Goal: Task Accomplishment & Management: Manage account settings

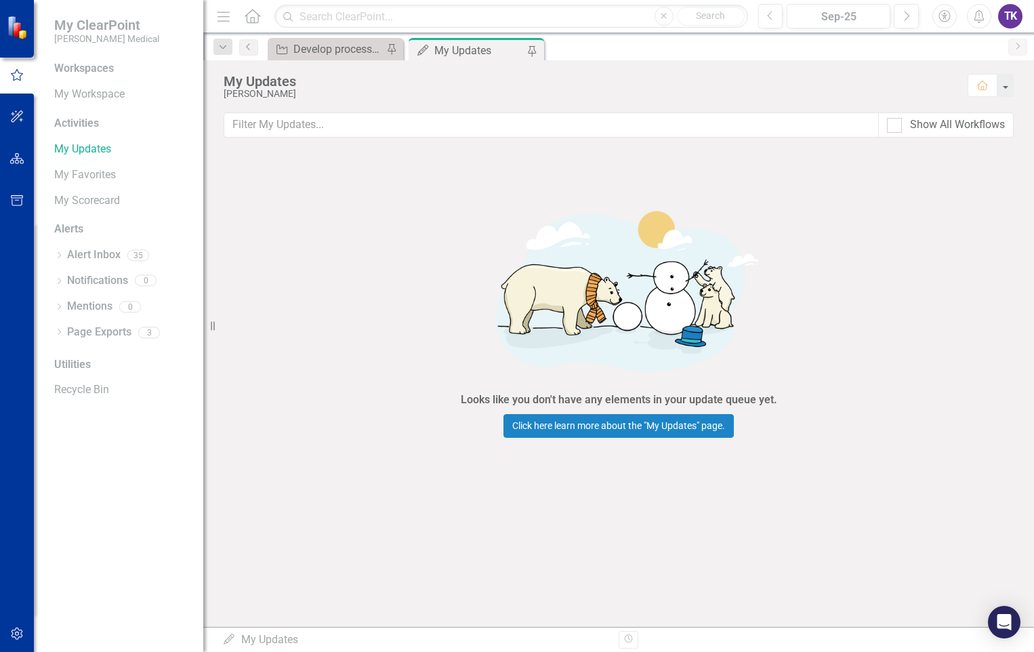
click at [253, 18] on icon at bounding box center [253, 16] width 16 height 14
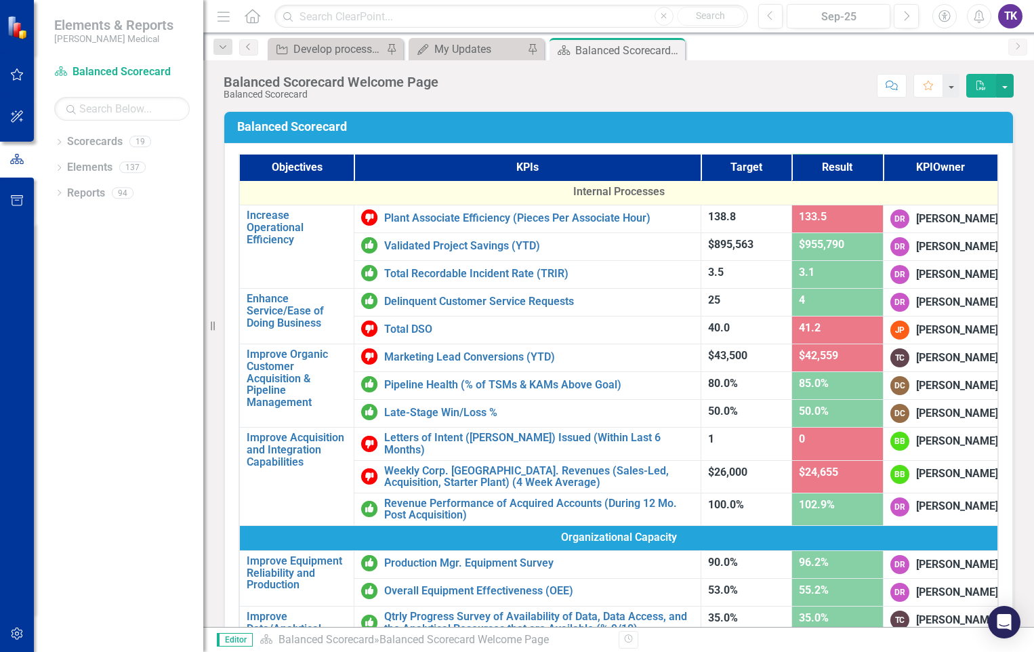
scroll to position [406, 0]
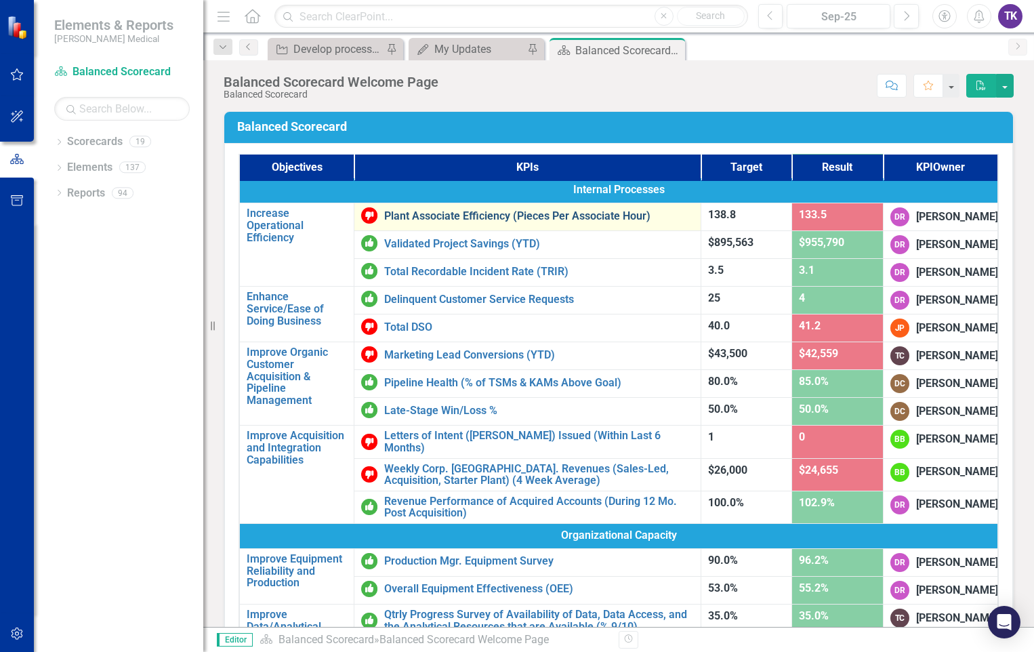
click at [505, 222] on link "Plant Associate Efficiency (Pieces Per Associate Hour)" at bounding box center [539, 216] width 310 height 12
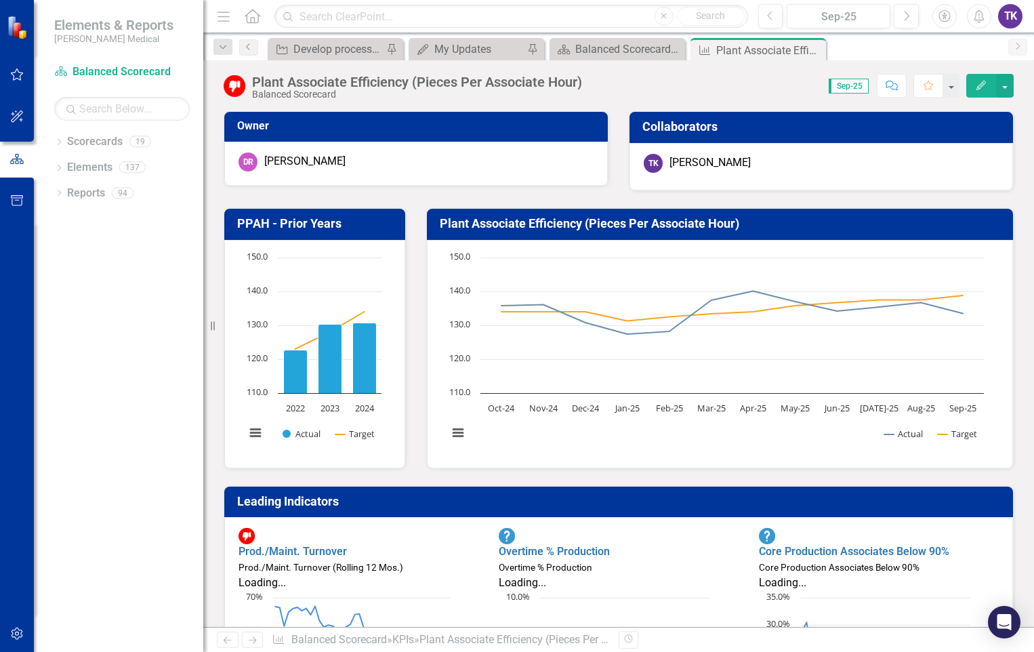
click at [256, 16] on icon "Home" at bounding box center [252, 16] width 18 height 14
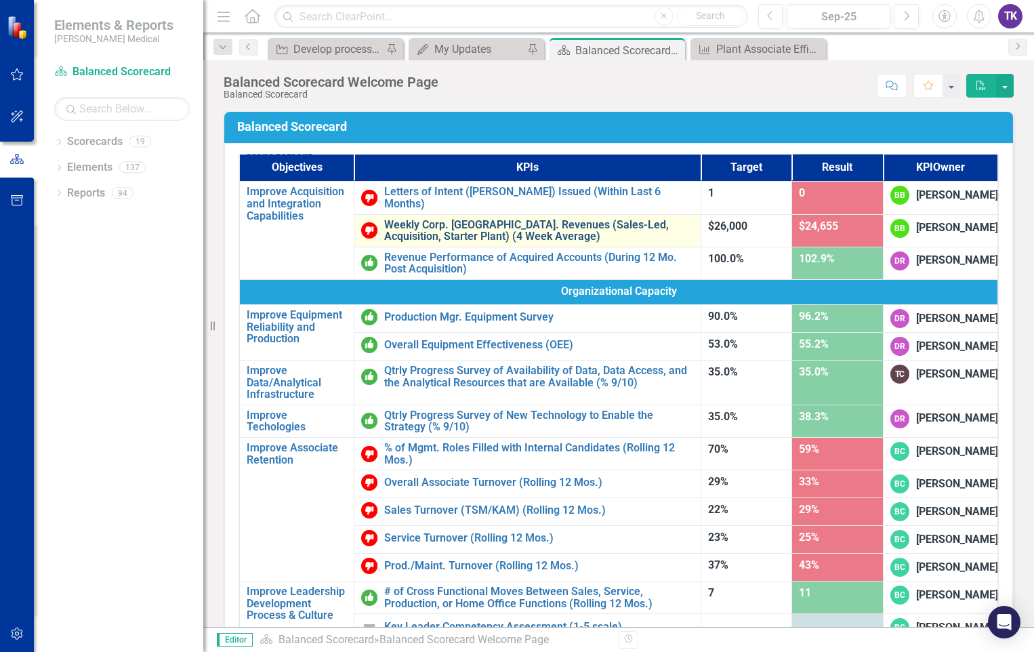
scroll to position [813, 0]
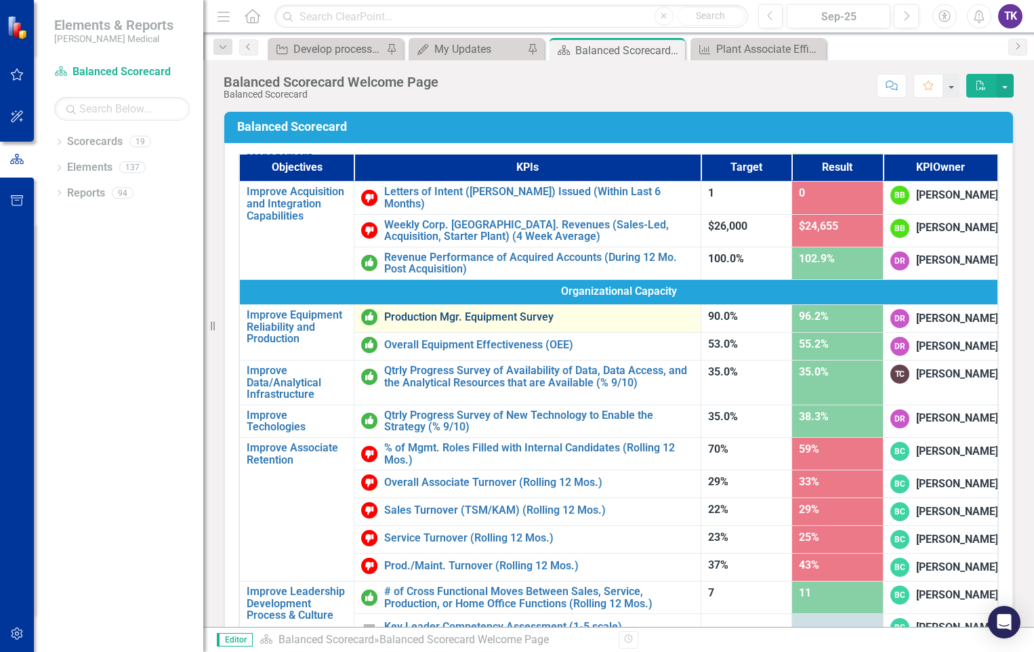
click at [447, 311] on link "Production Mgr. Equipment Survey" at bounding box center [539, 317] width 310 height 12
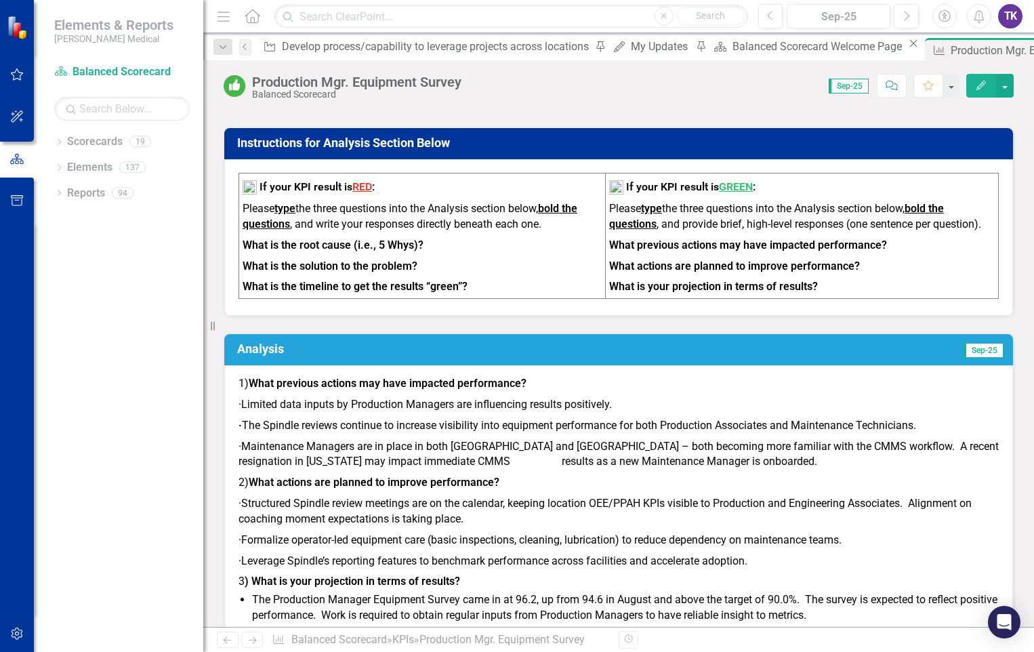
scroll to position [1016, 0]
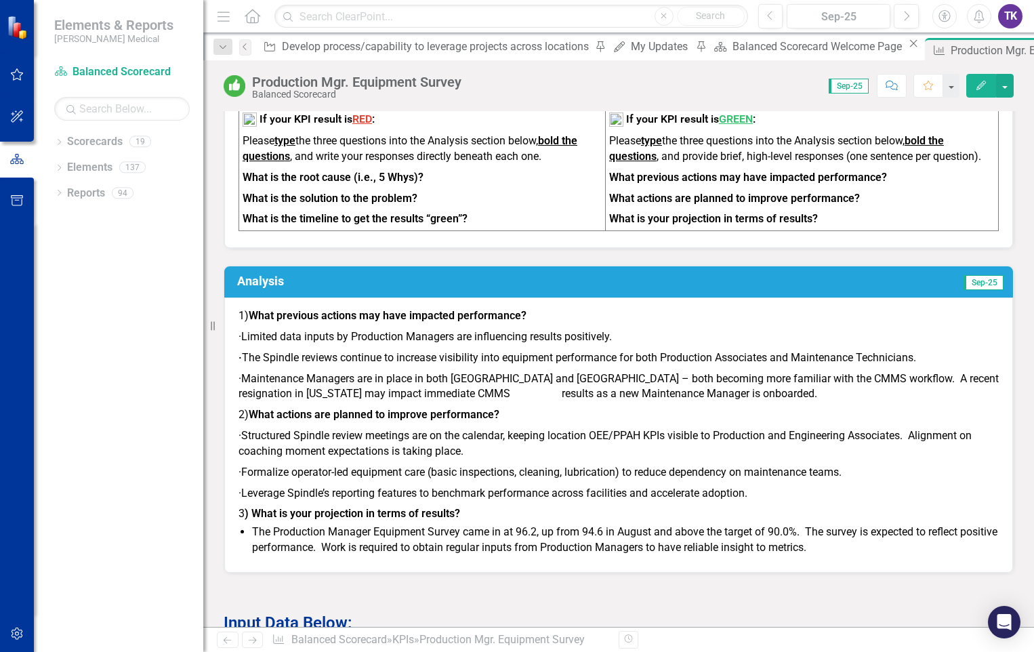
click at [467, 368] on p "· Maintenance Managers are in place in both [GEOGRAPHIC_DATA] and [GEOGRAPHIC_D…" at bounding box center [618, 386] width 760 height 37
click at [474, 347] on p "· The Spindle reviews continue to increase visibility into equipment performanc…" at bounding box center [618, 357] width 760 height 21
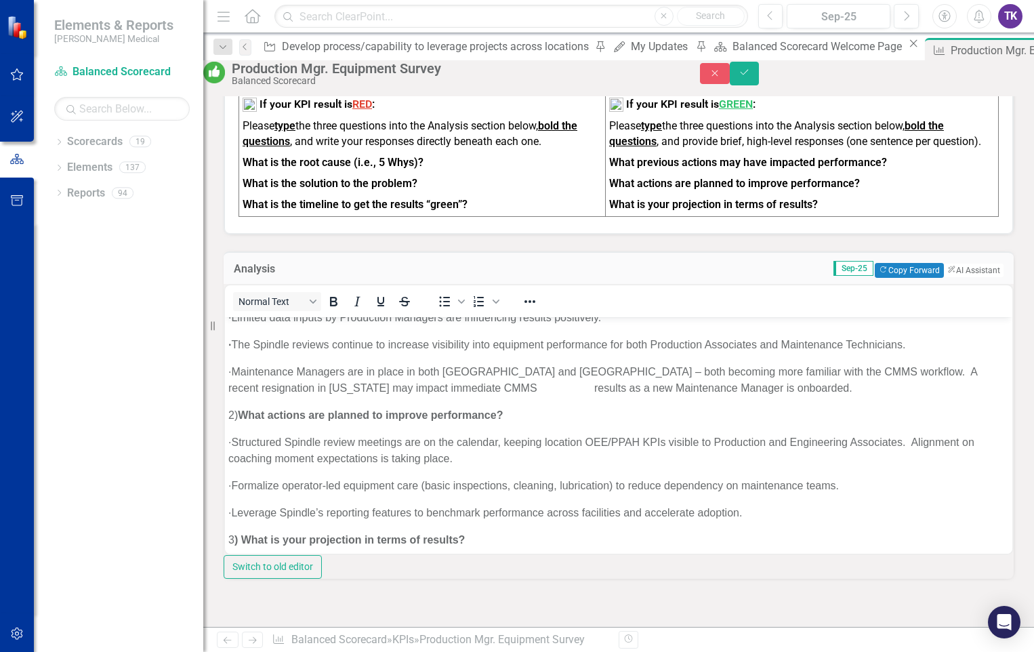
scroll to position [68, 0]
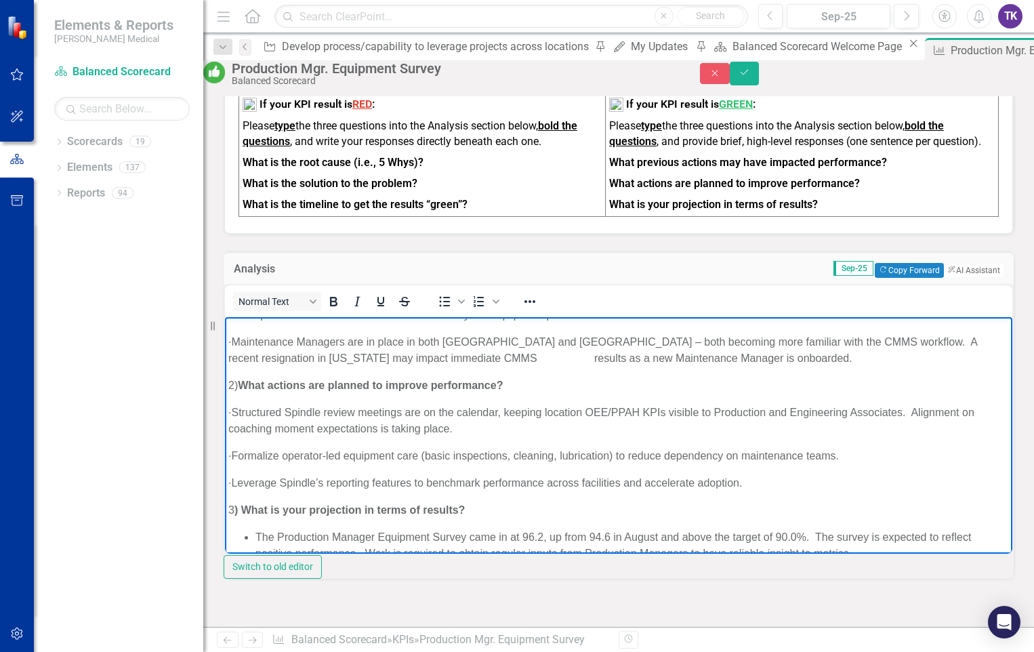
click at [509, 359] on p "· Maintenance Managers are in place in both [GEOGRAPHIC_DATA] and [GEOGRAPHIC_D…" at bounding box center [618, 350] width 780 height 33
click at [513, 360] on p "· Maintenance Managers are in place in both [GEOGRAPHIC_DATA] and [GEOGRAPHIC_D…" at bounding box center [618, 350] width 780 height 33
click at [551, 363] on p "· Maintenance Managers are in place in both [GEOGRAPHIC_DATA] and [GEOGRAPHIC_D…" at bounding box center [618, 350] width 780 height 33
click at [509, 360] on p "· Maintenance Managers are in place in both [GEOGRAPHIC_DATA] and [GEOGRAPHIC_D…" at bounding box center [618, 350] width 780 height 33
click at [505, 356] on p "· Maintenance Managers are in place in both [GEOGRAPHIC_DATA] and [GEOGRAPHIC_D…" at bounding box center [618, 350] width 780 height 33
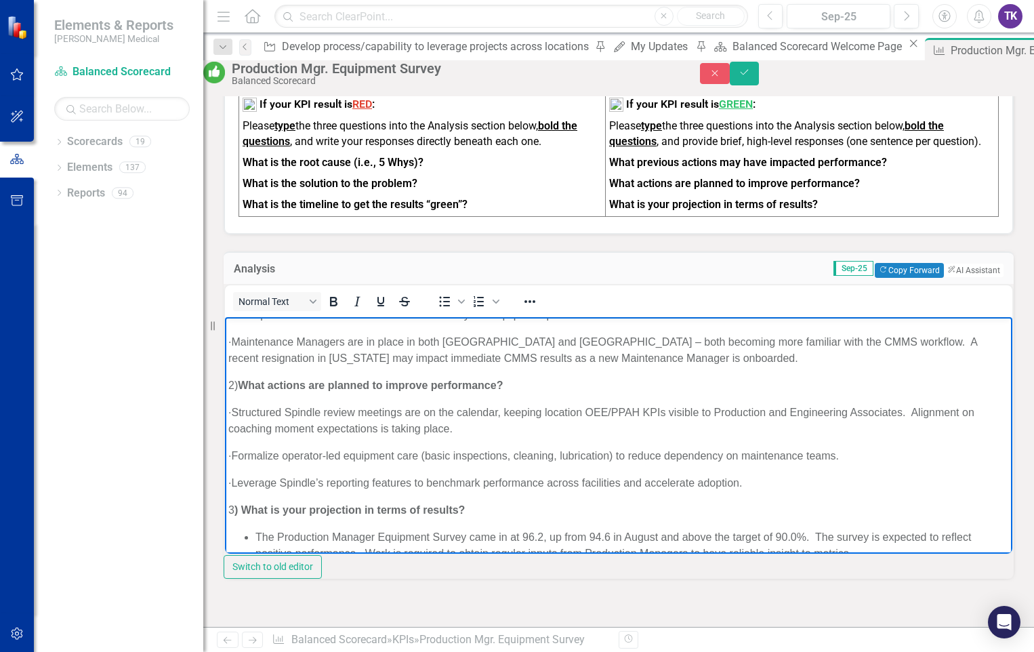
click at [933, 476] on p "· Leverage Spindle’s reporting features to benchmark performance across facilit…" at bounding box center [618, 483] width 780 height 16
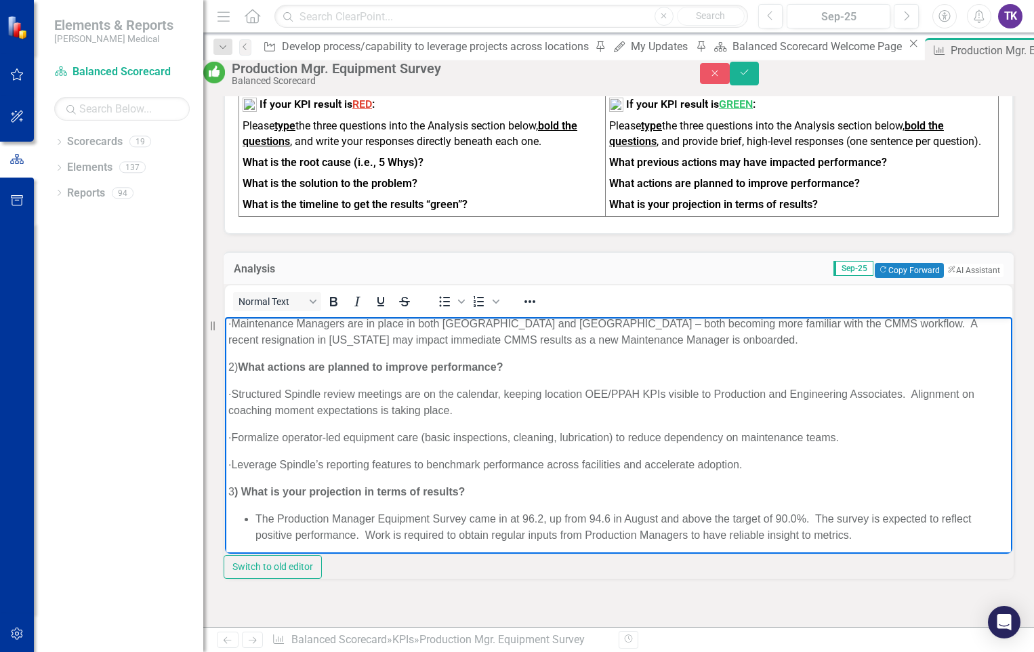
scroll to position [90, 0]
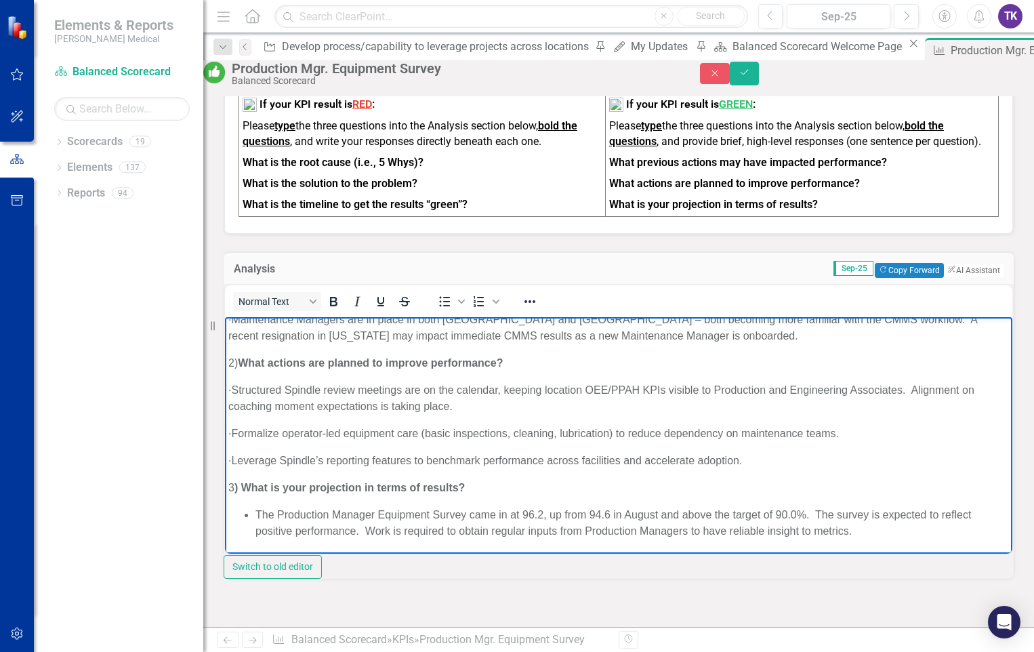
click at [233, 402] on p "· Structured Spindle review meetings are on the calendar, keeping location OEE/…" at bounding box center [618, 398] width 780 height 33
click at [230, 407] on p "· Structured Spindle review meetings are on the calendar, keeping location OEE/…" at bounding box center [618, 398] width 780 height 33
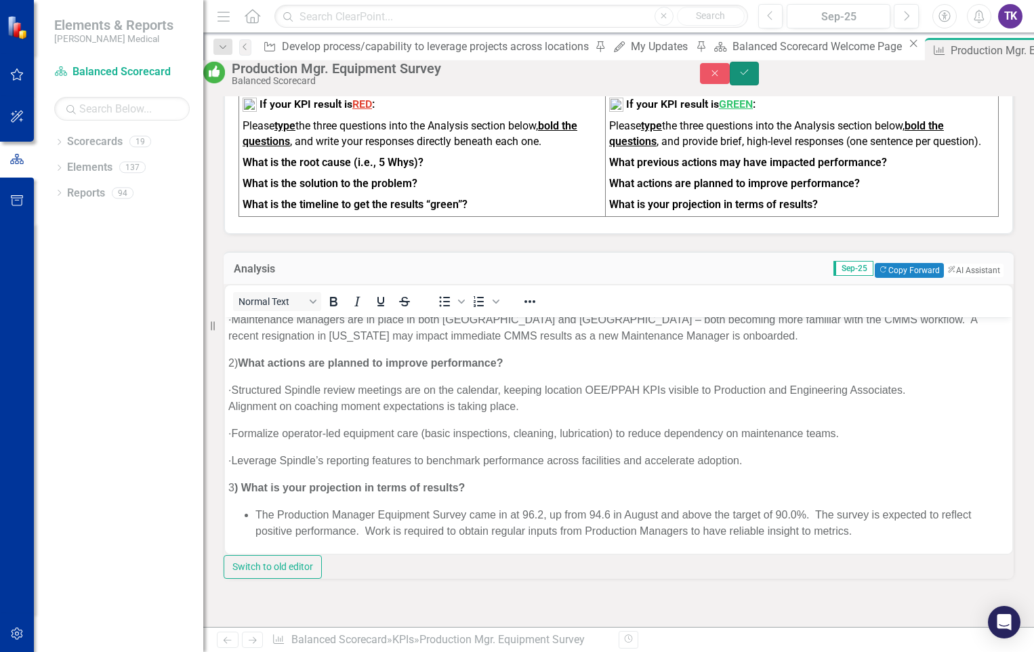
click at [750, 77] on icon "Save" at bounding box center [744, 72] width 12 height 9
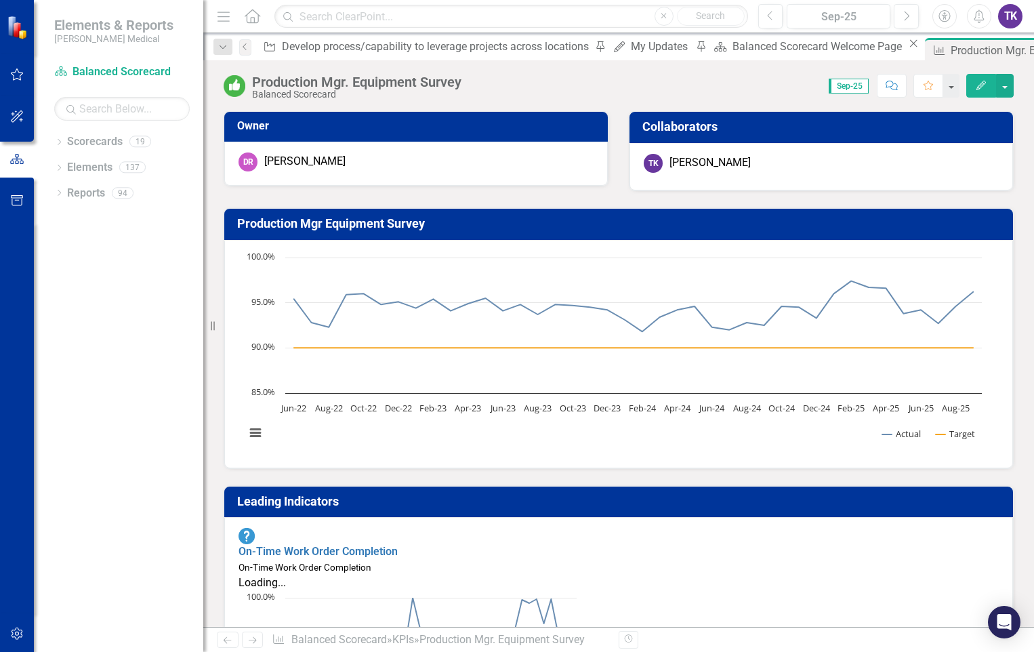
click at [255, 18] on icon "Home" at bounding box center [252, 16] width 18 height 14
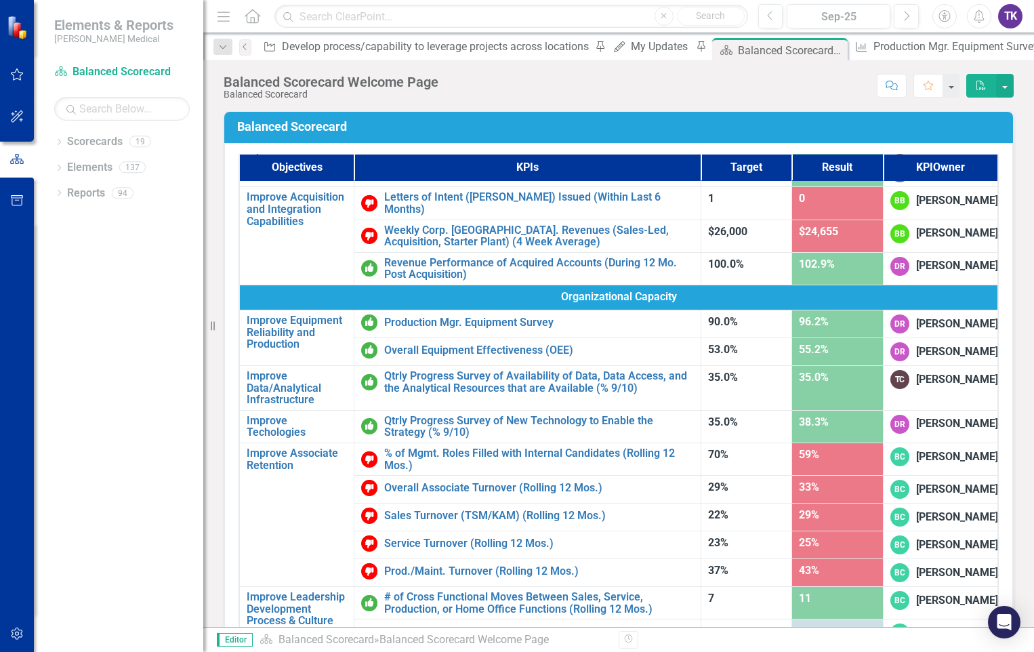
scroll to position [677, 0]
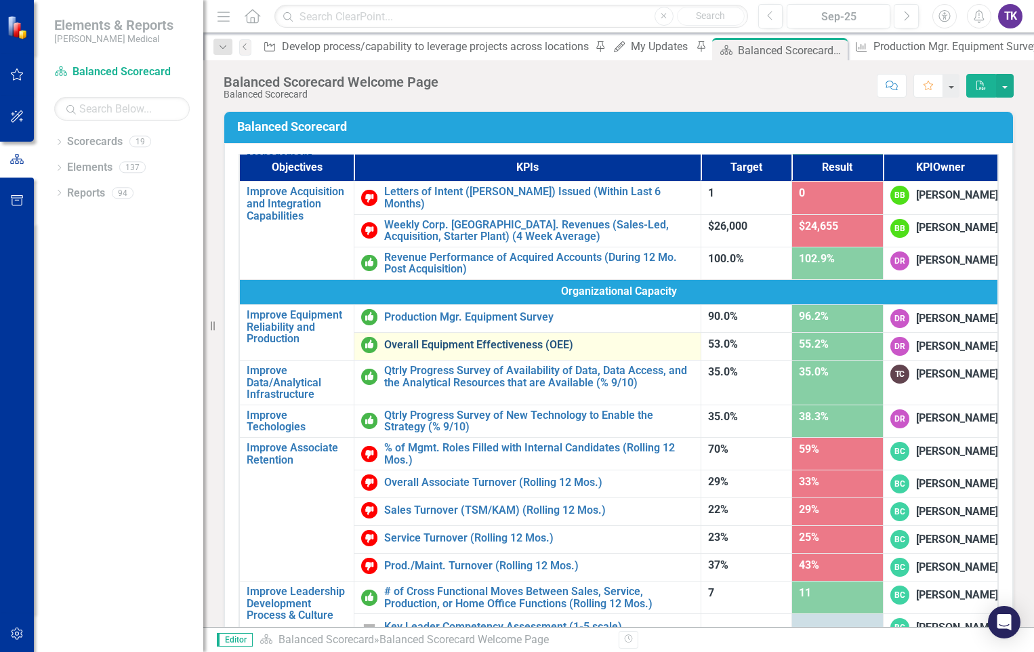
click at [556, 351] on link "Overall Equipment Effectiveness (OEE)" at bounding box center [539, 345] width 310 height 12
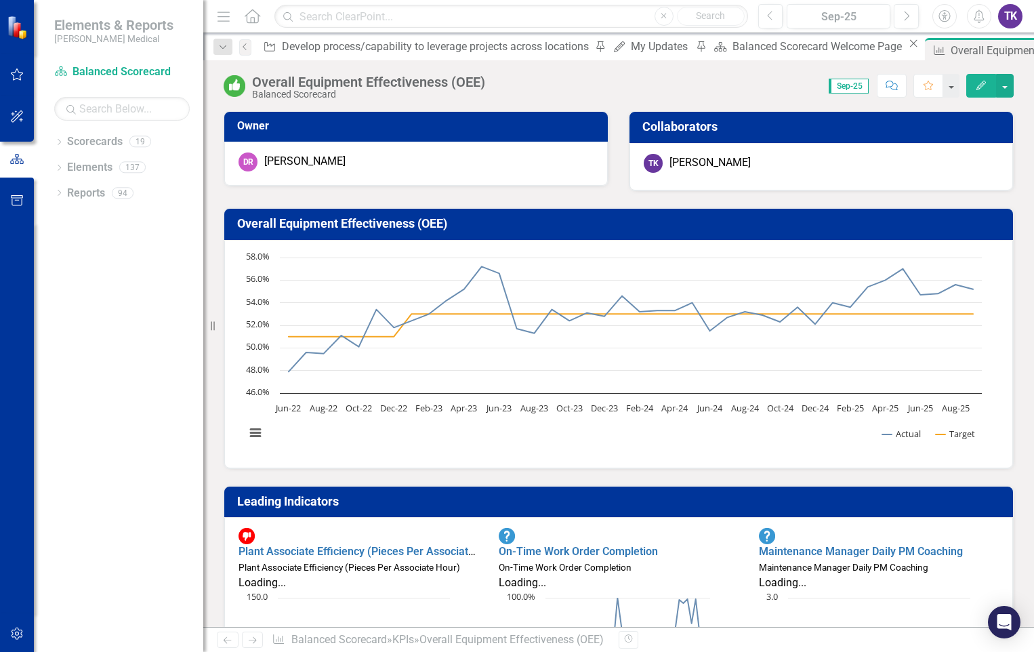
click at [85, 257] on div "Dropdown Scorecards 19 Dropdown Balanced Scorecard Revenue Growth Plan Dropdown…" at bounding box center [118, 391] width 169 height 521
